Goal: Task Accomplishment & Management: Manage account settings

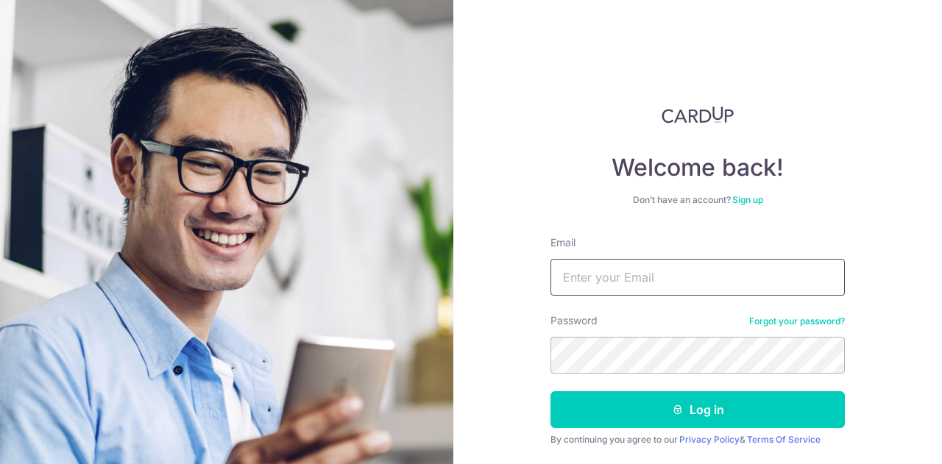
click at [656, 267] on input "Email" at bounding box center [697, 277] width 294 height 37
type input "[EMAIL_ADDRESS][DOMAIN_NAME]"
click at [550, 392] on button "Log in" at bounding box center [697, 410] width 294 height 37
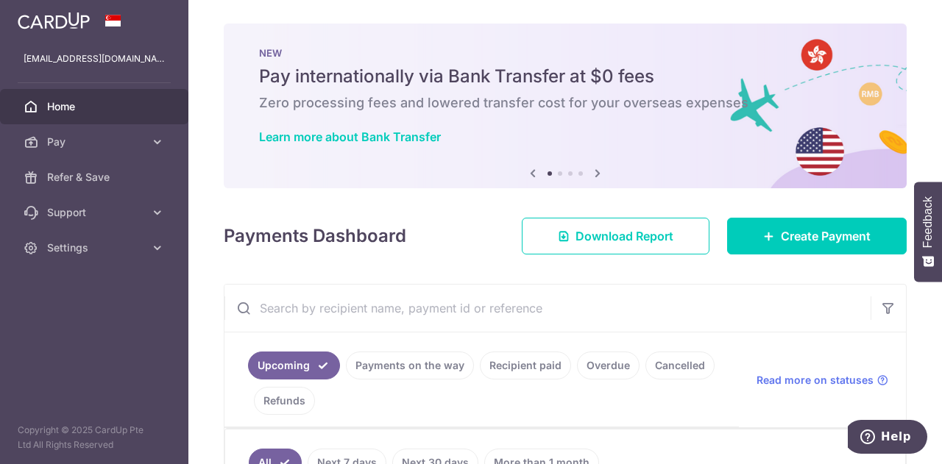
click at [659, 367] on link "Cancelled" at bounding box center [679, 366] width 69 height 28
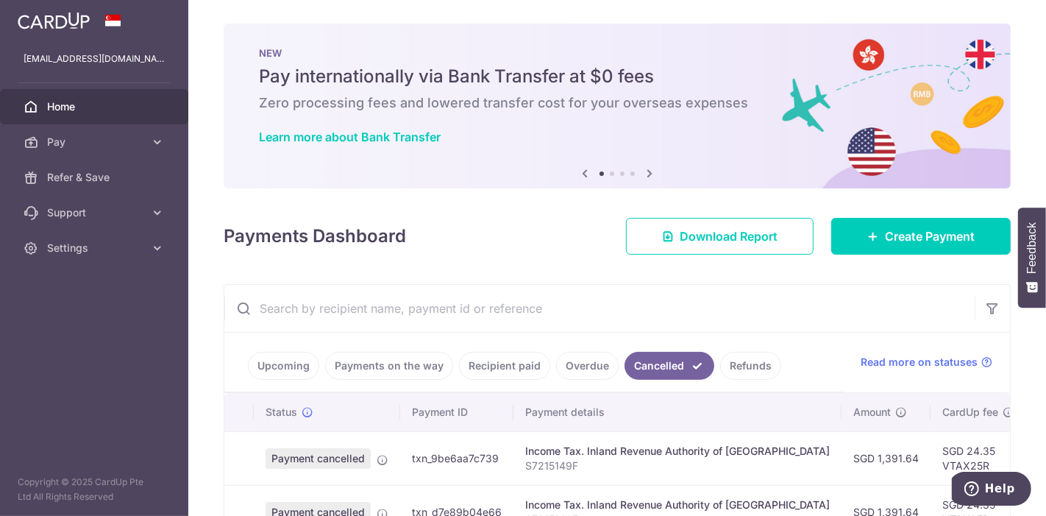
click at [731, 364] on link "Refunds" at bounding box center [750, 366] width 61 height 28
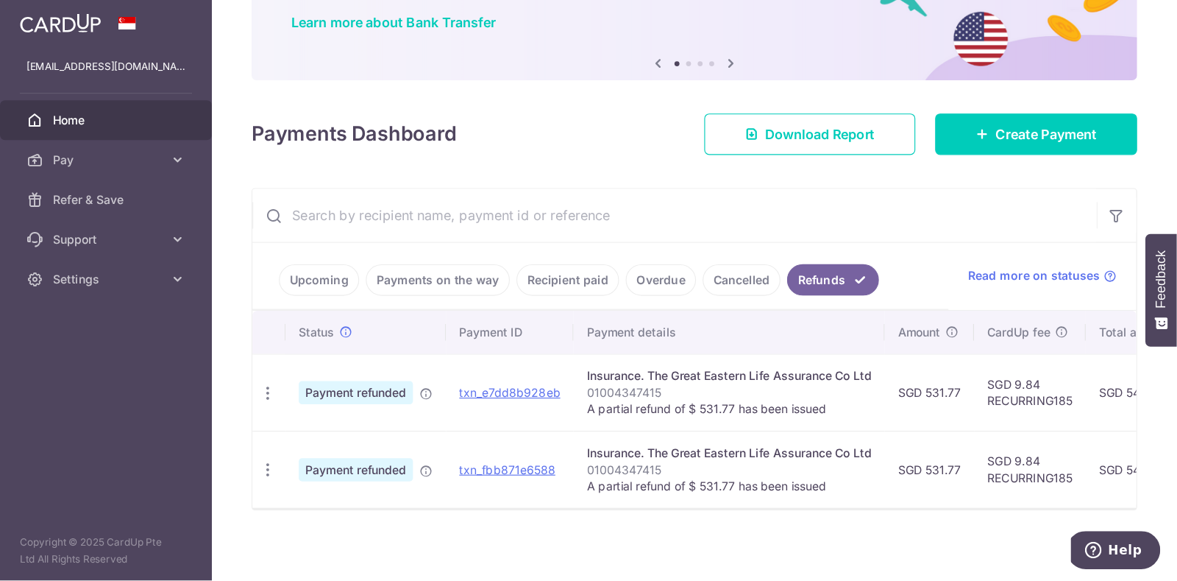
scroll to position [128, 0]
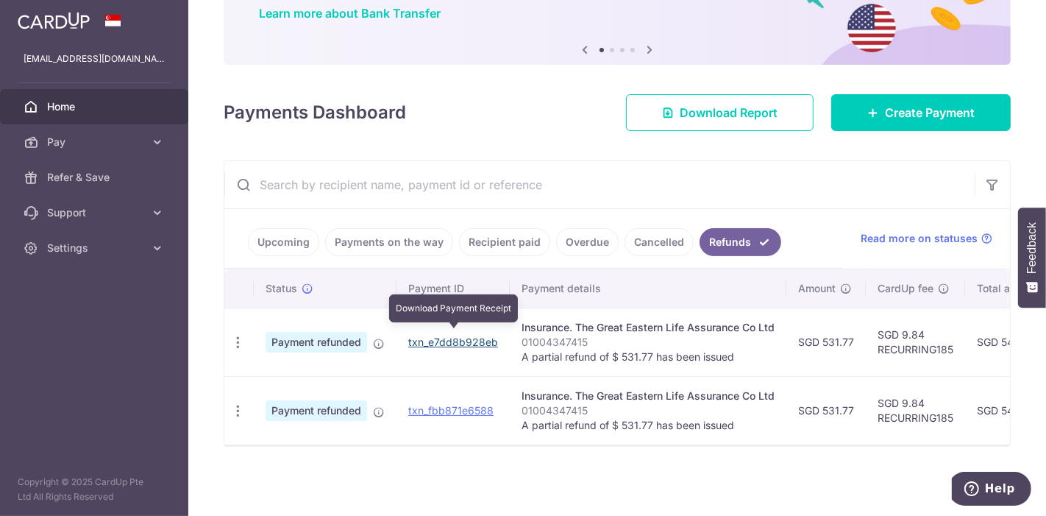
drag, startPoint x: 475, startPoint y: 336, endPoint x: 595, endPoint y: 64, distance: 297.8
click at [475, 336] on link "txn_e7dd8b928eb" at bounding box center [453, 342] width 90 height 13
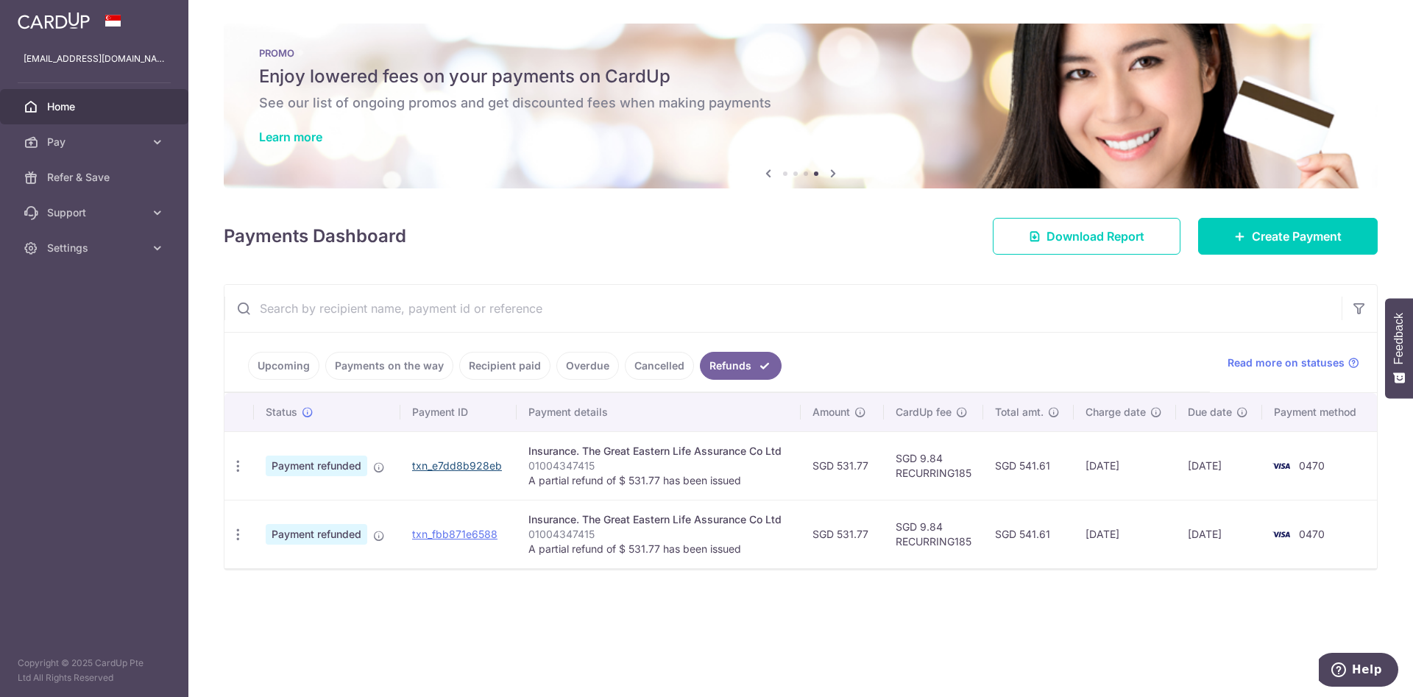
scroll to position [0, 0]
click at [885, 464] on div "× Pause Schedule Pause all future payments in this series Pause just this one p…" at bounding box center [800, 348] width 1225 height 697
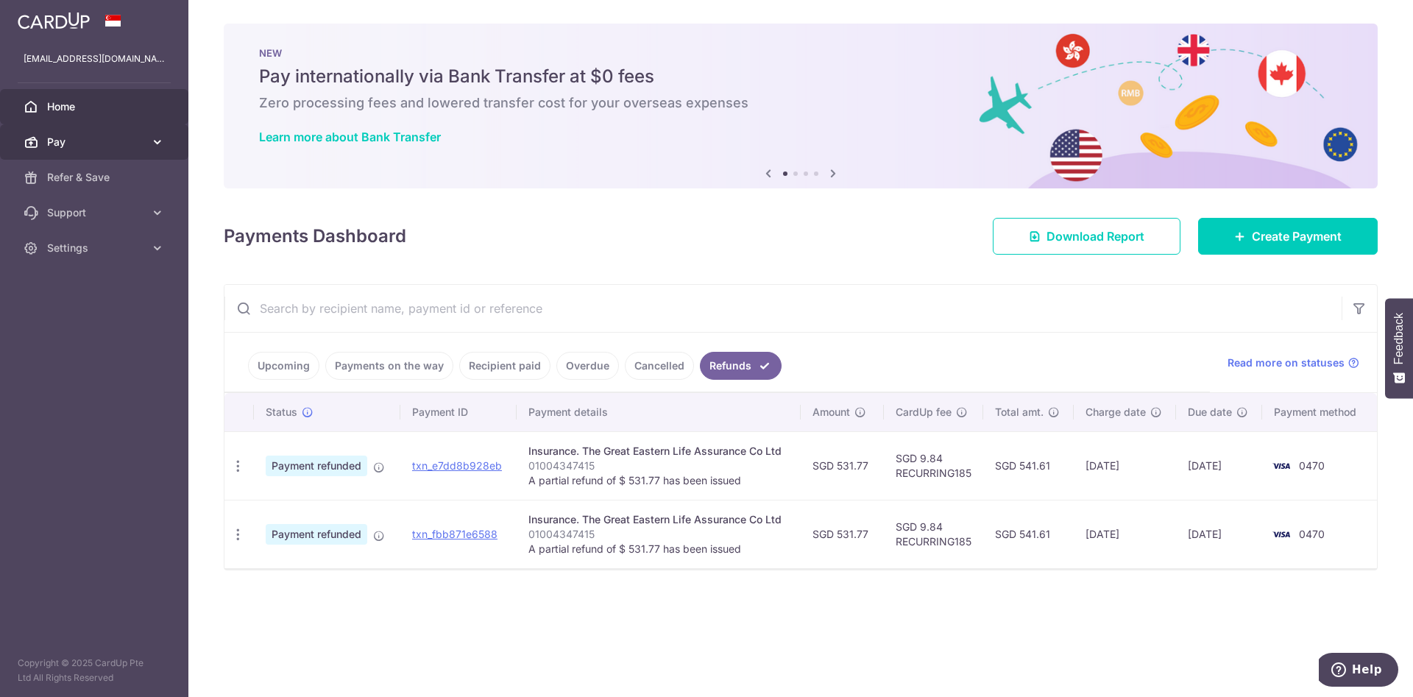
click at [48, 144] on span "Pay" at bounding box center [95, 142] width 97 height 15
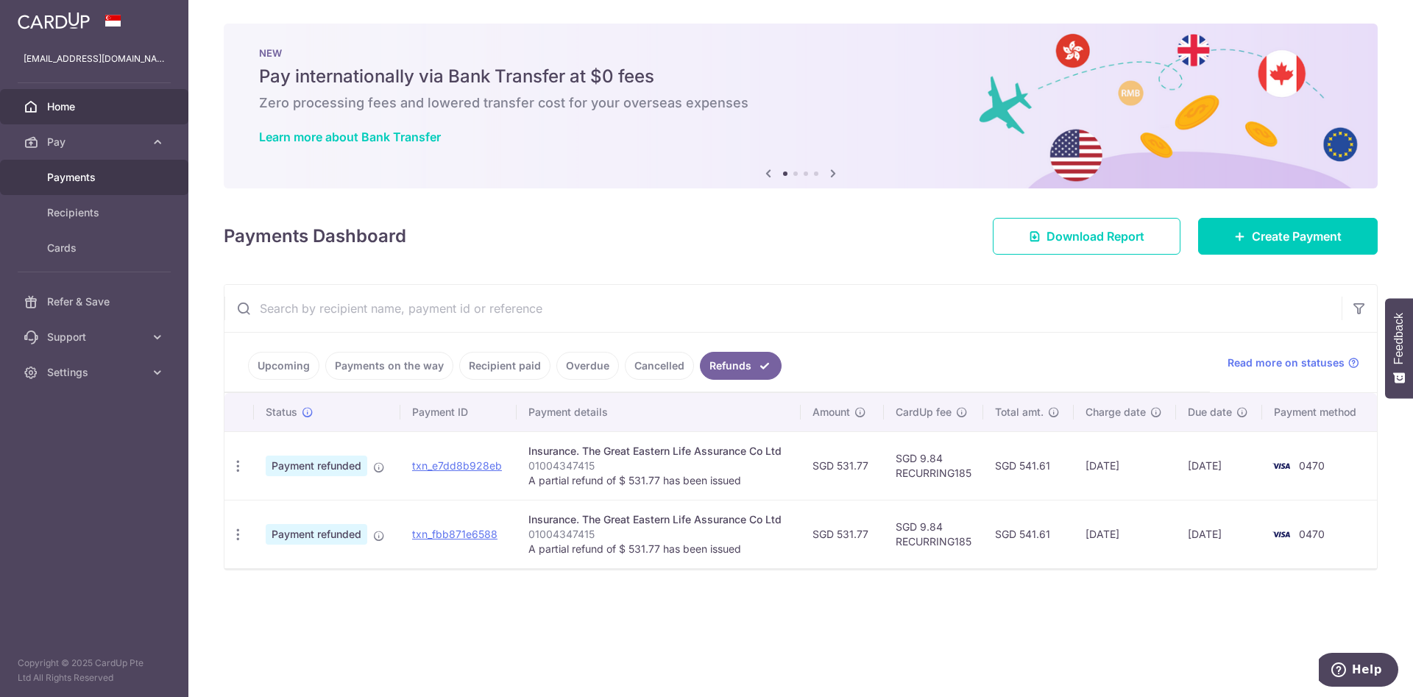
click at [63, 181] on span "Payments" at bounding box center [95, 177] width 97 height 15
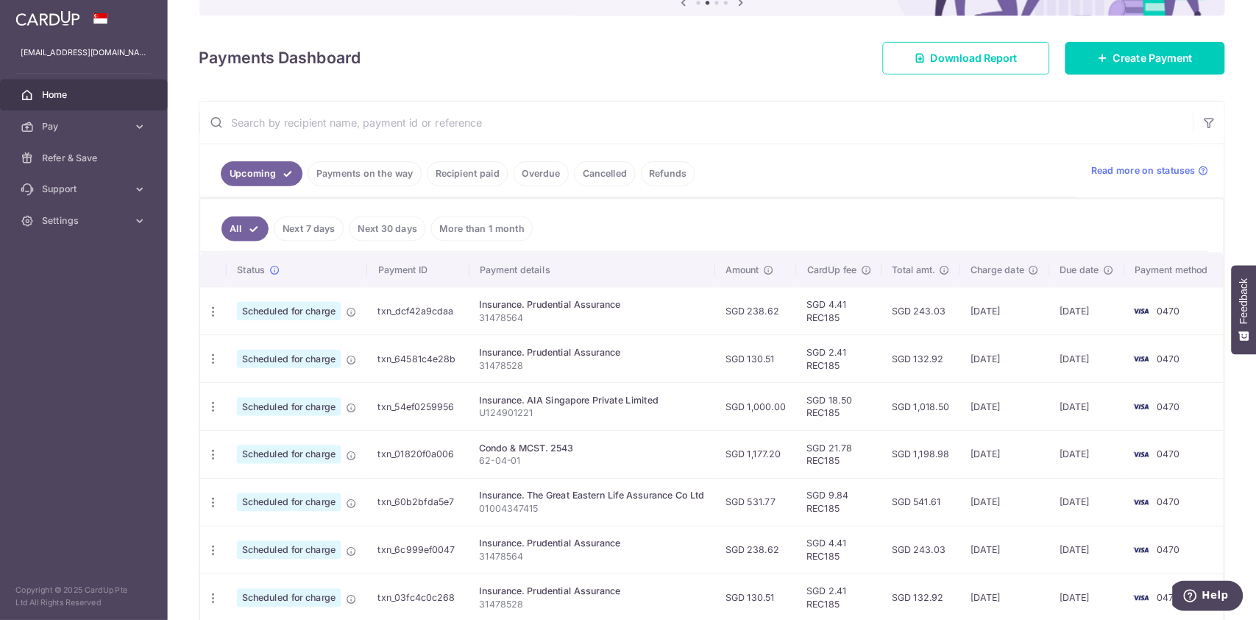
scroll to position [175, 0]
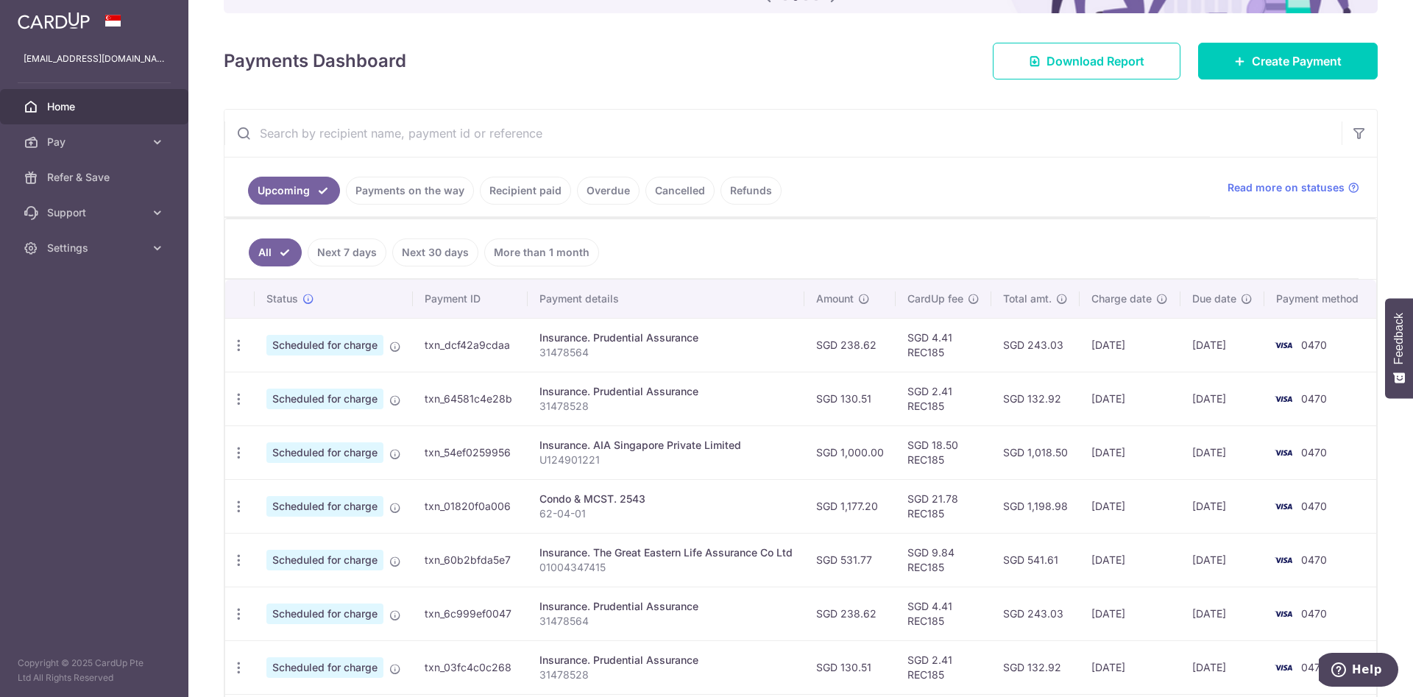
click at [583, 564] on p "01004347415" at bounding box center [666, 567] width 254 height 15
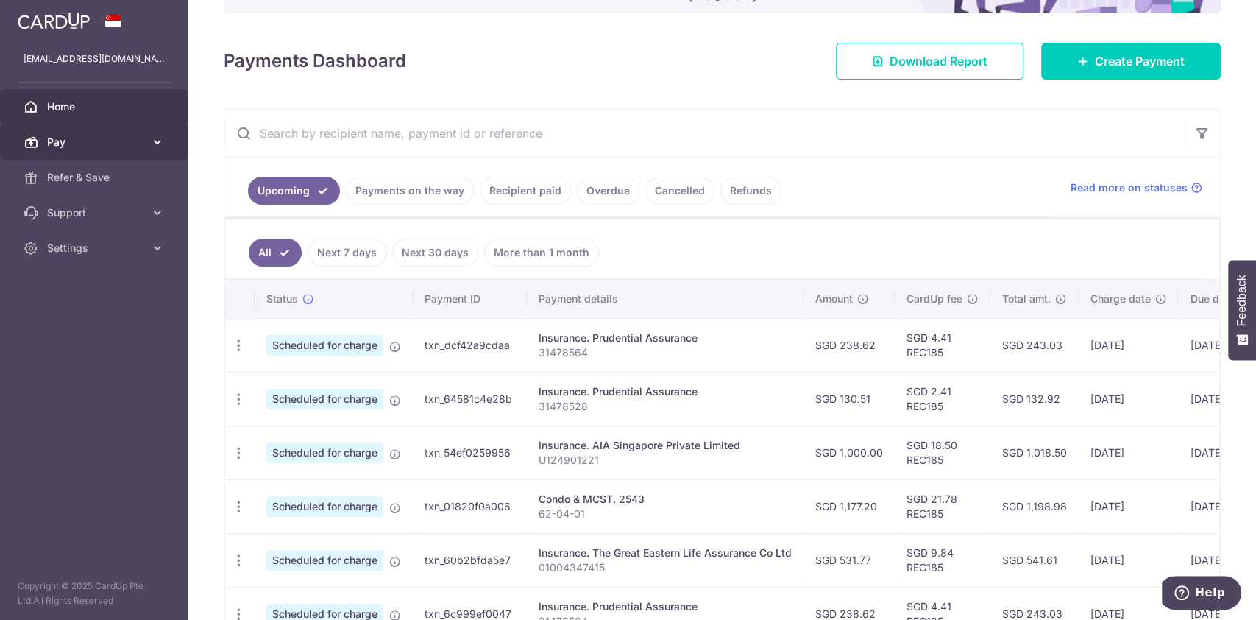
click at [153, 144] on icon at bounding box center [157, 142] width 15 height 15
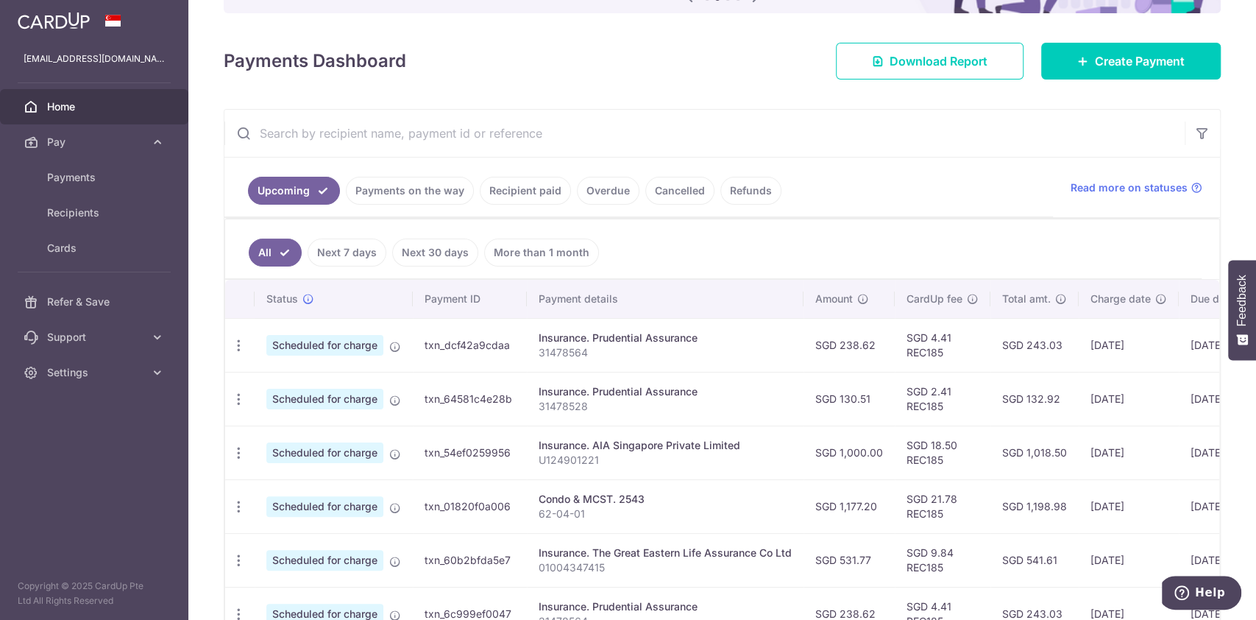
click at [78, 102] on span "Home" at bounding box center [95, 106] width 97 height 15
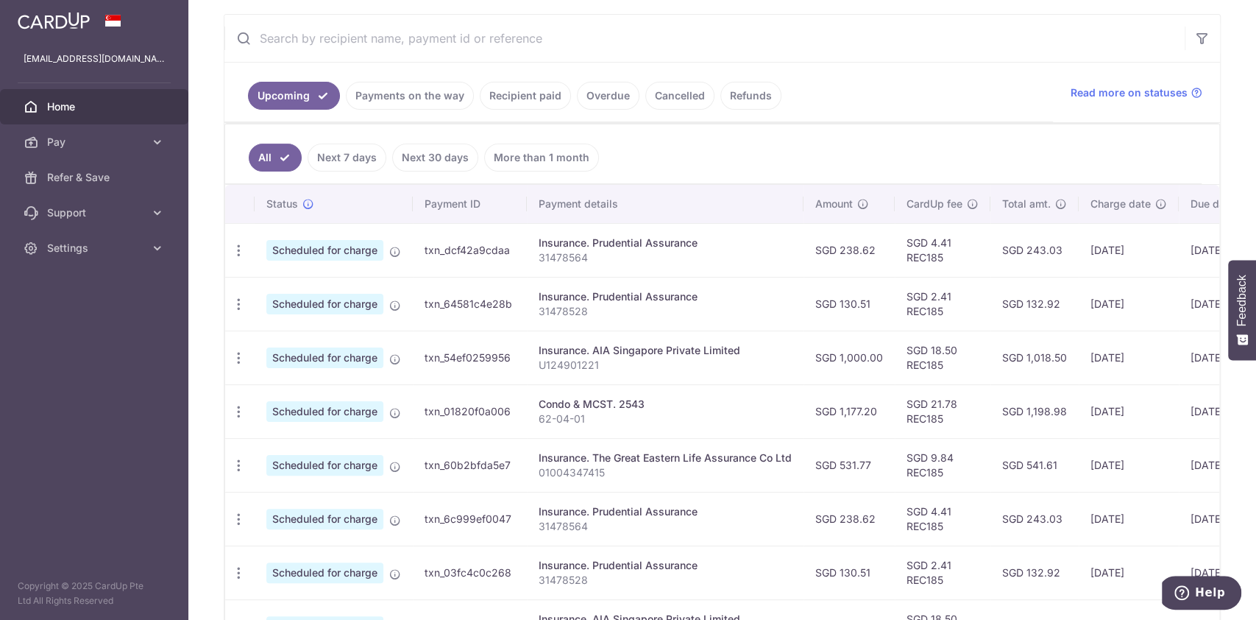
scroll to position [277, 0]
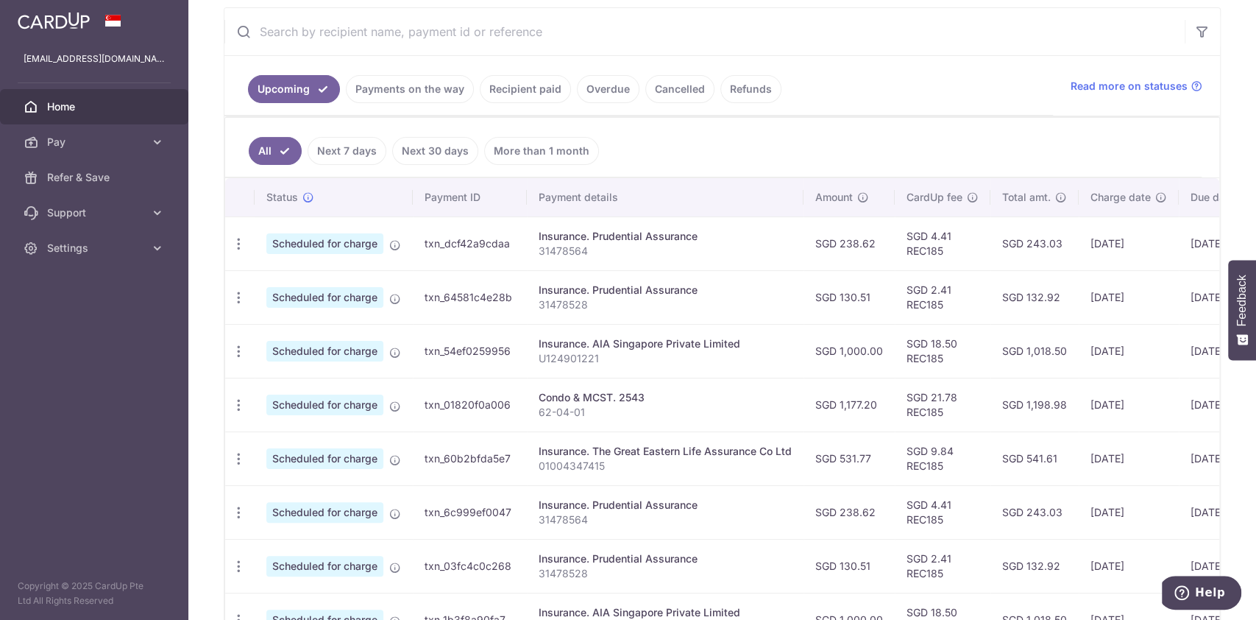
click at [640, 458] on p "01004347415" at bounding box center [665, 465] width 253 height 15
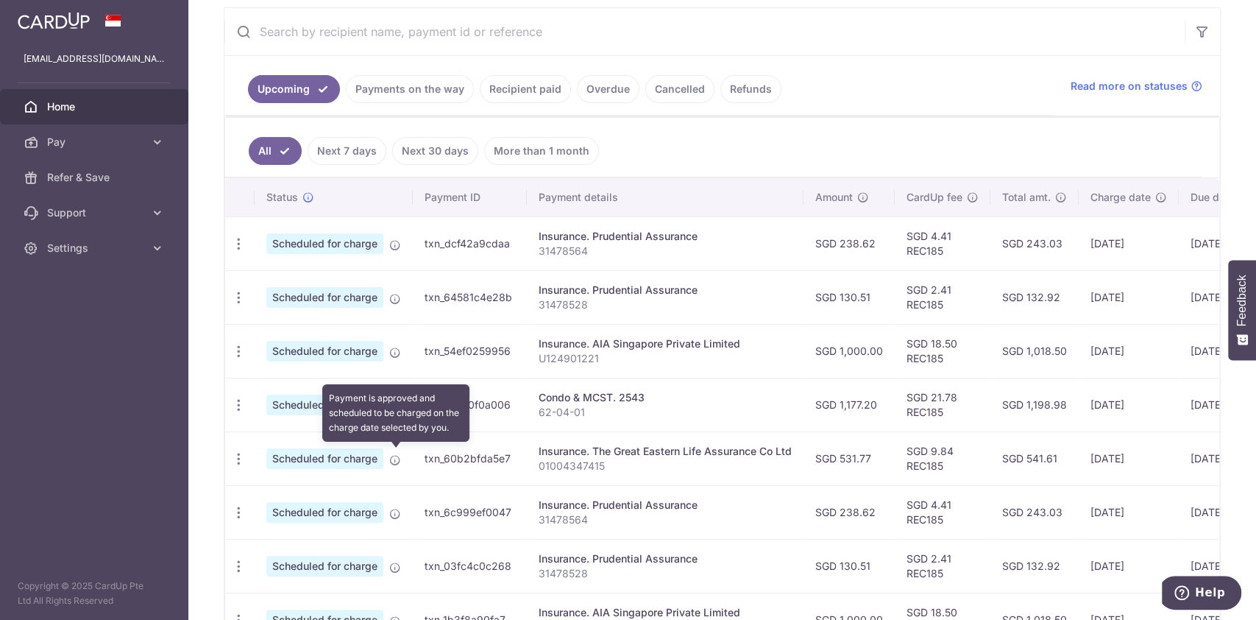
click at [394, 458] on icon at bounding box center [395, 460] width 12 height 12
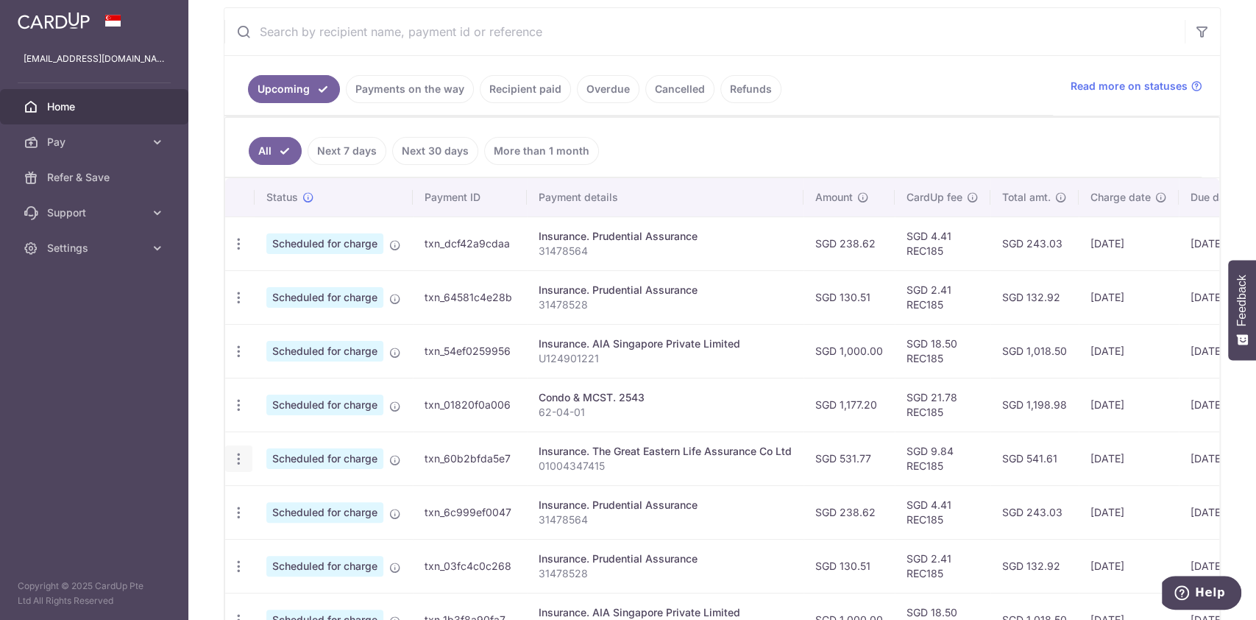
click at [236, 252] on icon "button" at bounding box center [238, 243] width 15 height 15
click at [311, 495] on span "Update payment" at bounding box center [317, 499] width 100 height 18
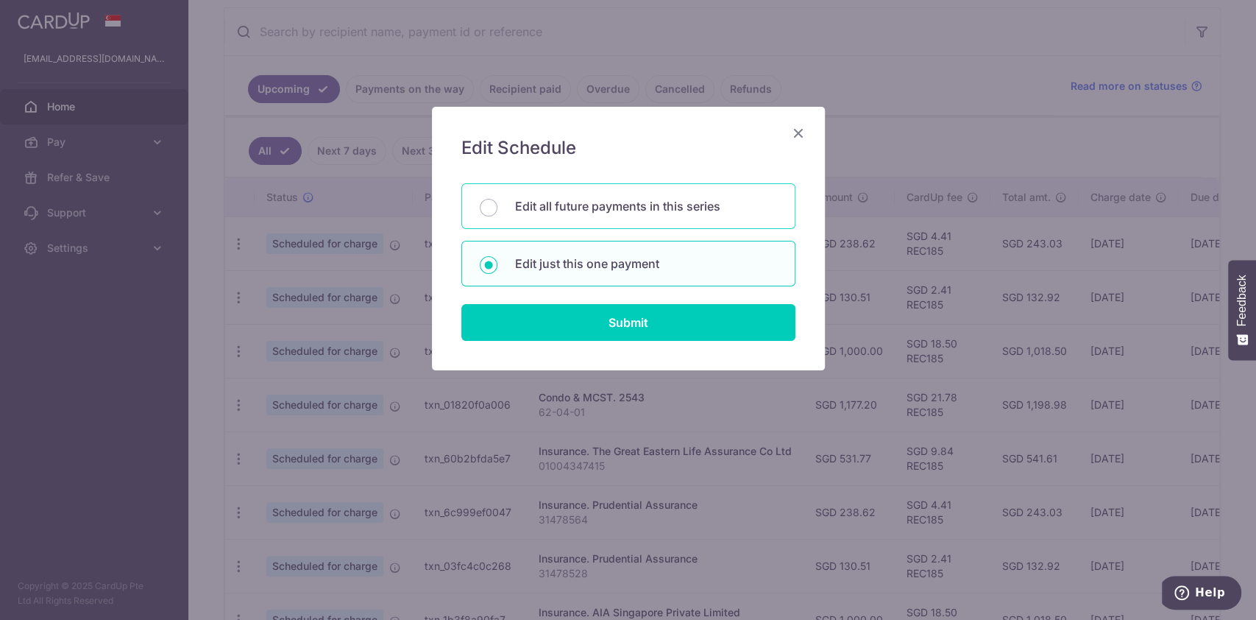
click at [631, 203] on p "Edit all future payments in this series" at bounding box center [646, 206] width 262 height 18
click at [497, 203] on input "Edit all future payments in this series" at bounding box center [489, 208] width 18 height 18
radio input "true"
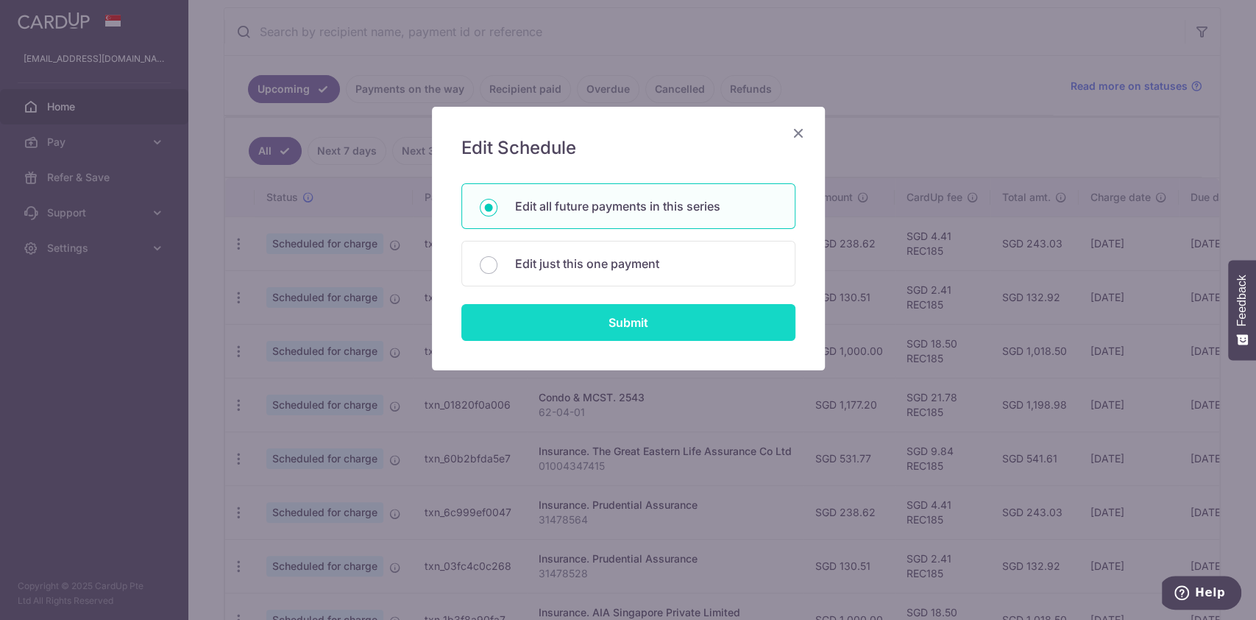
click at [624, 316] on input "Submit" at bounding box center [628, 322] width 334 height 37
radio input "true"
type input "531.77"
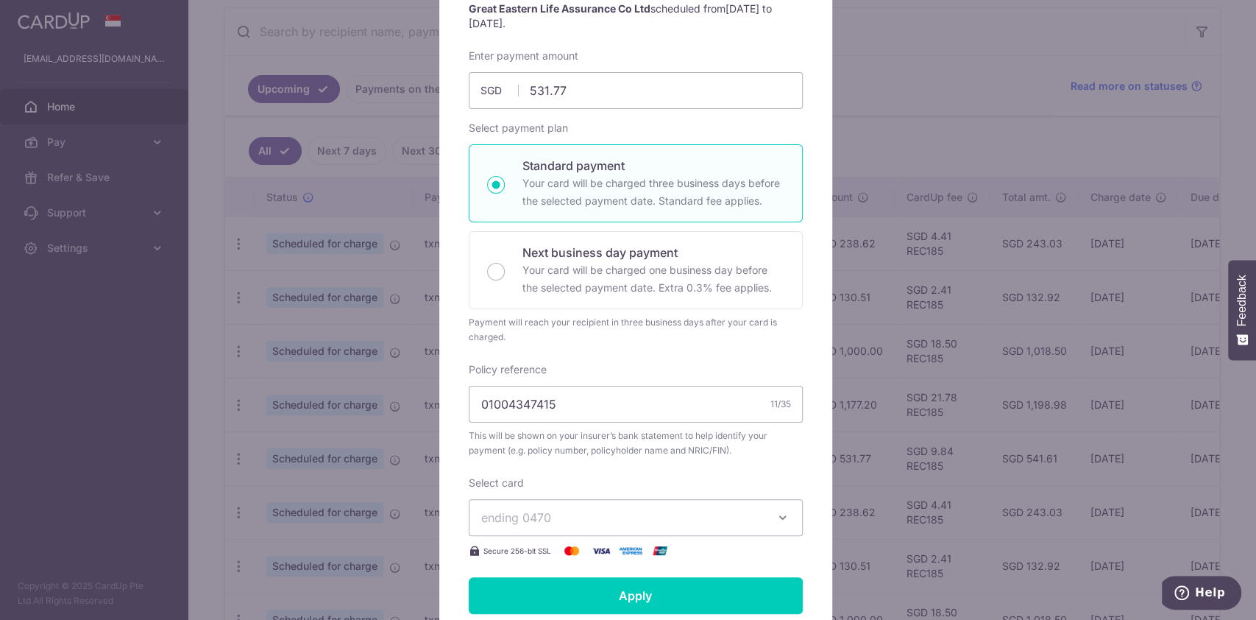
scroll to position [196, 0]
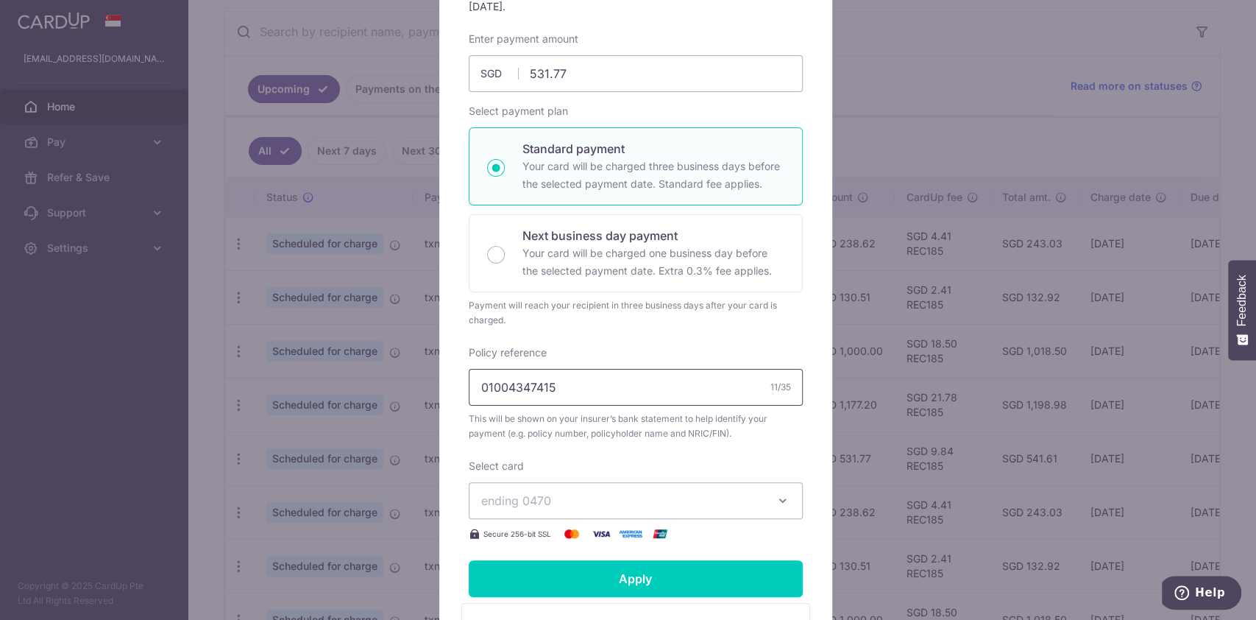
click at [522, 392] on input "01004347415" at bounding box center [636, 387] width 334 height 37
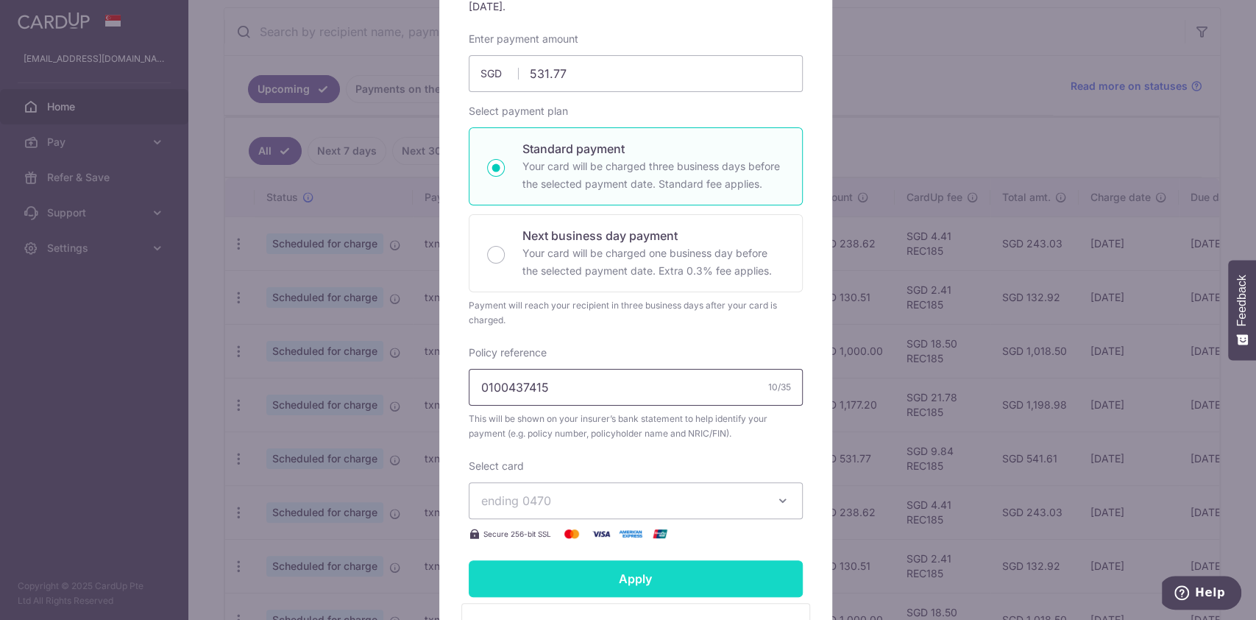
type input "0100437415"
click at [658, 582] on input "Apply" at bounding box center [636, 578] width 334 height 37
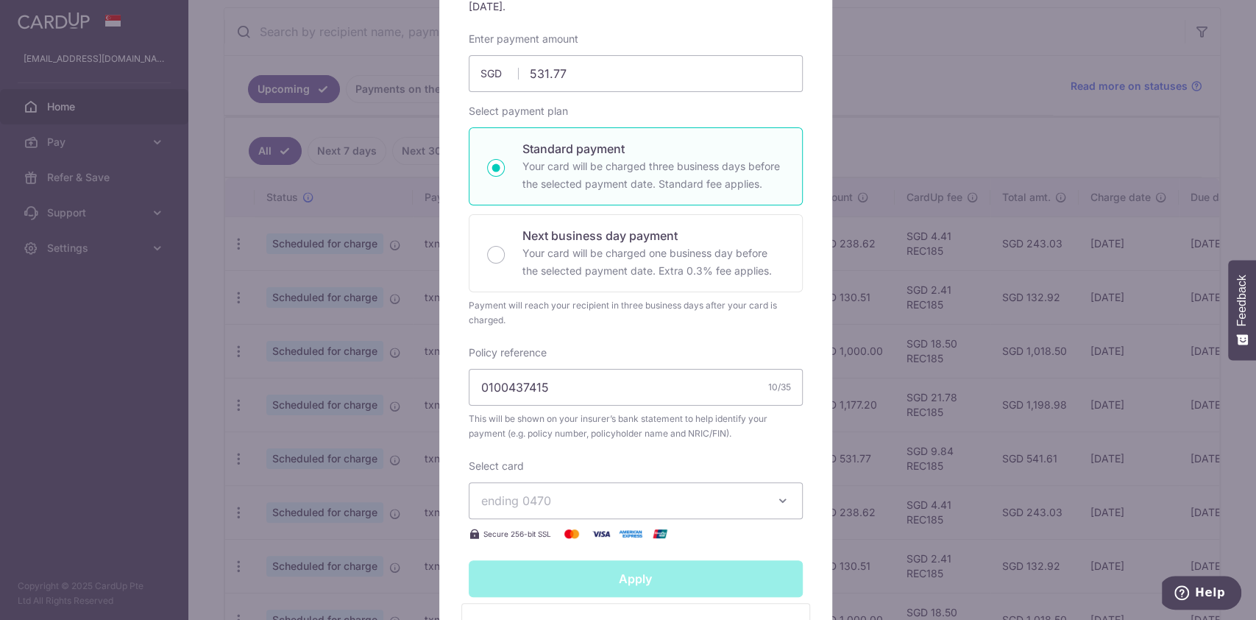
type input "Successfully Applied"
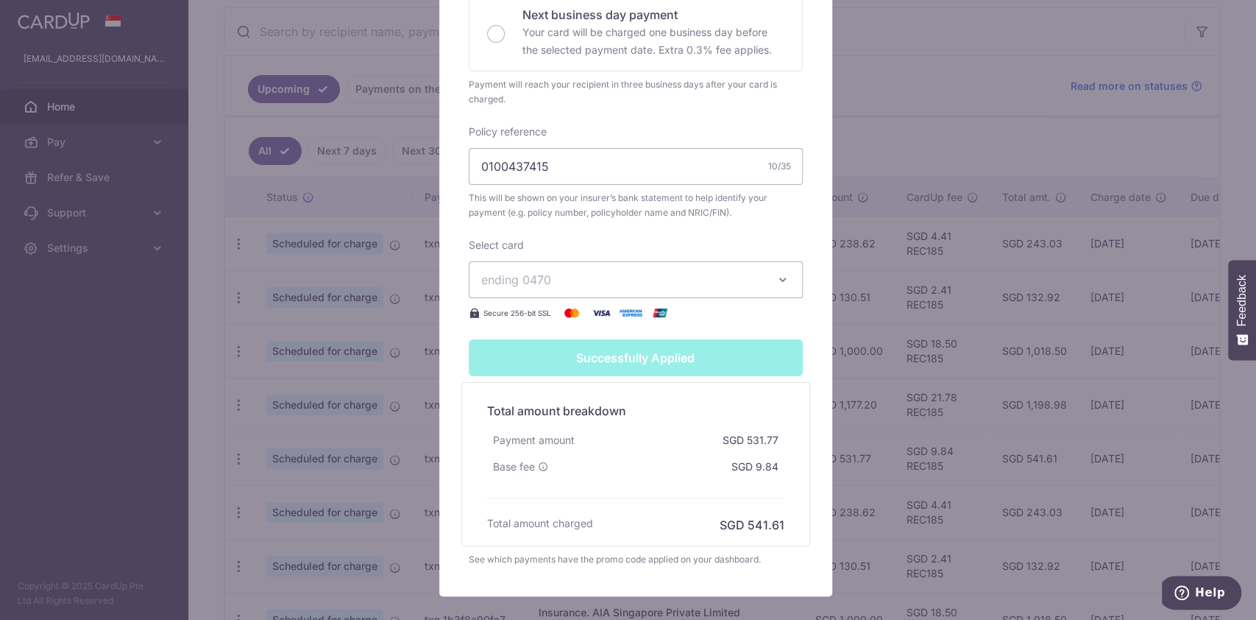
scroll to position [406, 0]
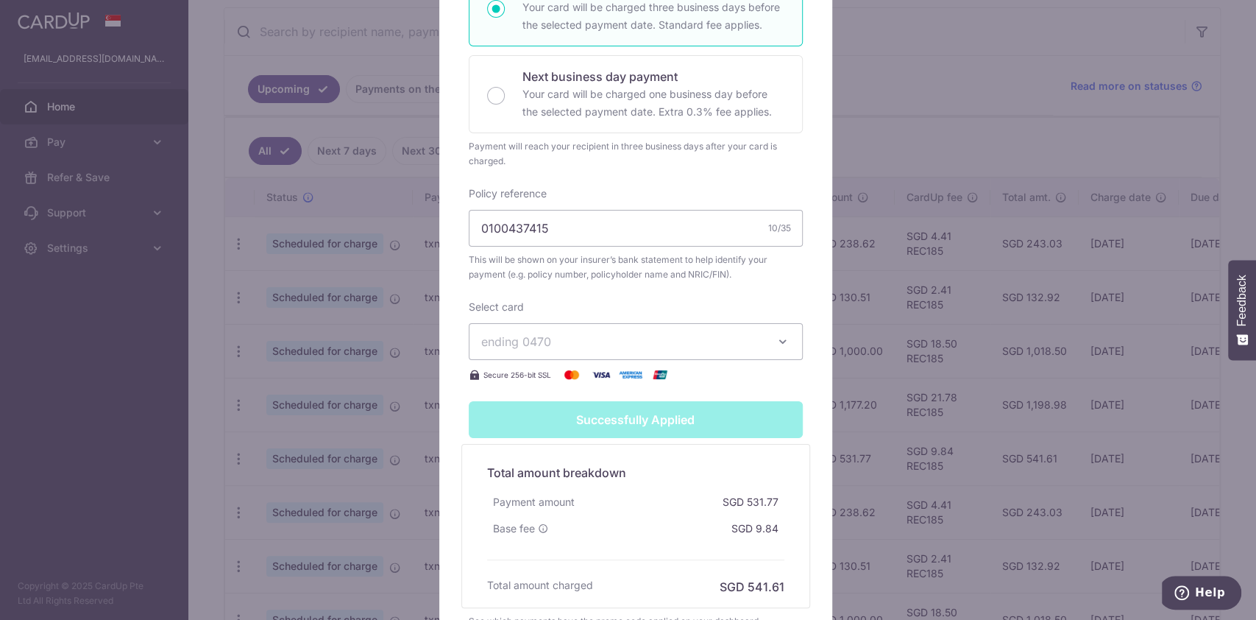
click at [880, 58] on div "Edit payment By clicking apply, you will make changes to all 6 payments to The …" at bounding box center [628, 310] width 1256 height 620
